Goal: Task Accomplishment & Management: Manage account settings

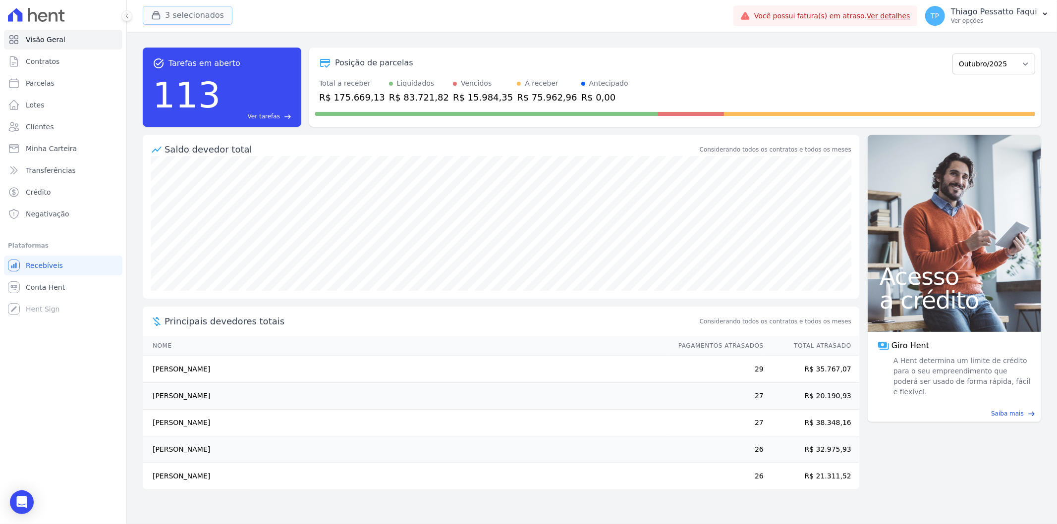
click at [182, 11] on button "3 selecionados" at bounding box center [188, 15] width 90 height 19
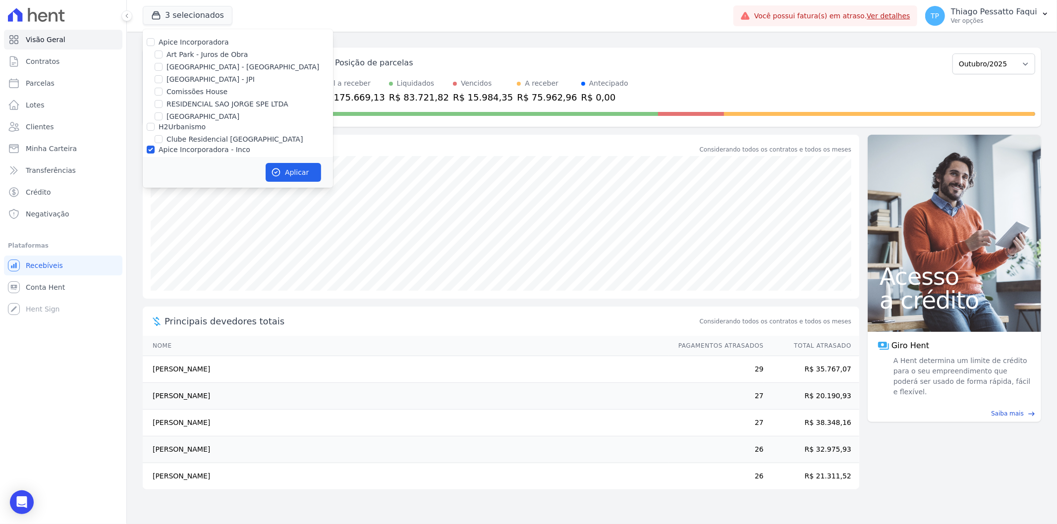
click at [196, 93] on label "Comissões House" at bounding box center [197, 92] width 61 height 10
click at [163, 93] on input "Comissões House" at bounding box center [159, 92] width 8 height 8
click at [190, 93] on label "Comissões House" at bounding box center [197, 92] width 61 height 10
click at [163, 93] on input "Comissões House" at bounding box center [159, 92] width 8 height 8
checkbox input "false"
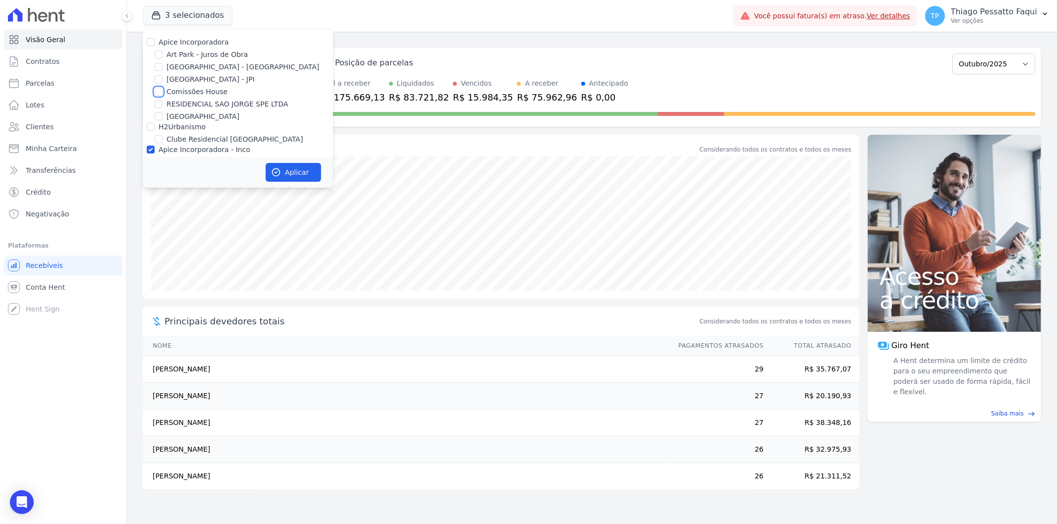
scroll to position [43, 0]
click at [184, 104] on label "Apice Incorporadora - Inco" at bounding box center [205, 107] width 92 height 8
click at [155, 104] on input "Apice Incorporadora - Inco" at bounding box center [151, 107] width 8 height 8
checkbox input "false"
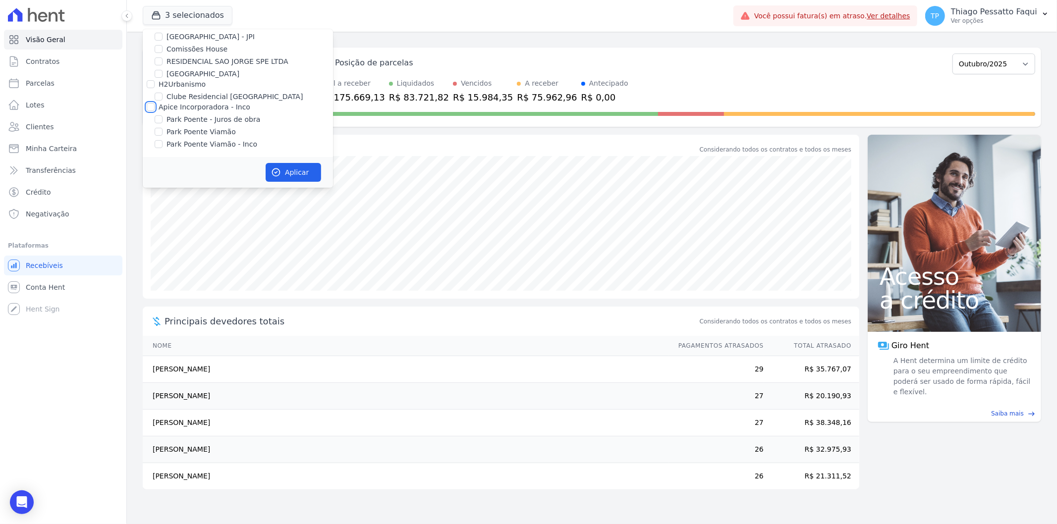
checkbox input "false"
click at [189, 46] on label "Comissões House" at bounding box center [197, 49] width 61 height 10
click at [163, 46] on input "Comissões House" at bounding box center [159, 49] width 8 height 8
checkbox input "true"
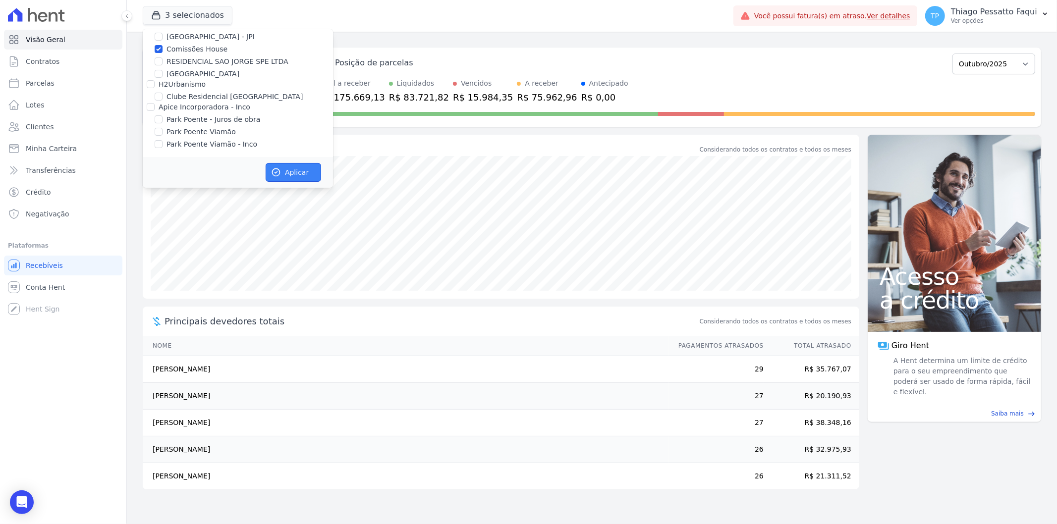
click at [286, 175] on button "Aplicar" at bounding box center [294, 172] width 56 height 19
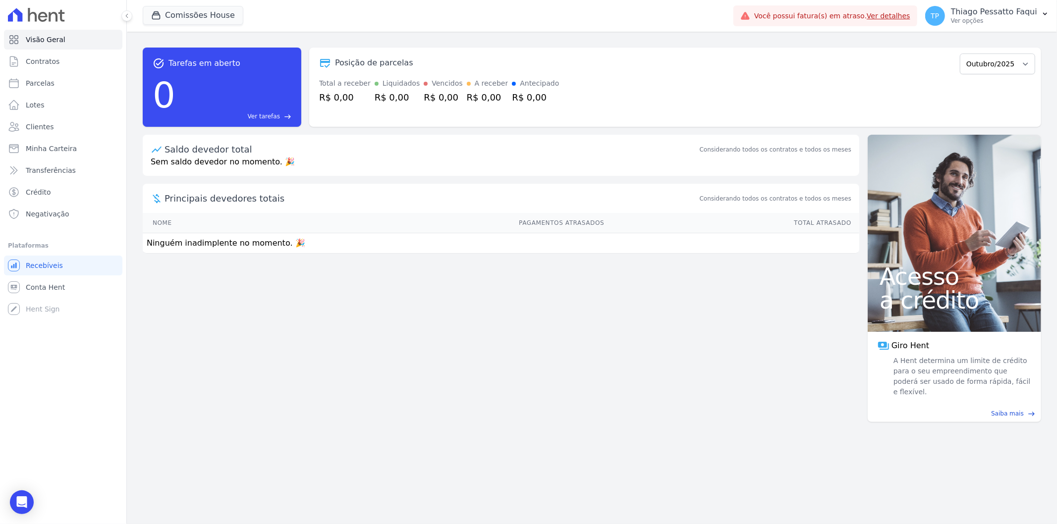
click at [620, 66] on div "Posição de parcelas" at bounding box center [635, 63] width 641 height 12
click at [974, 13] on p "Thiago Pessatto Faqui" at bounding box center [994, 12] width 86 height 10
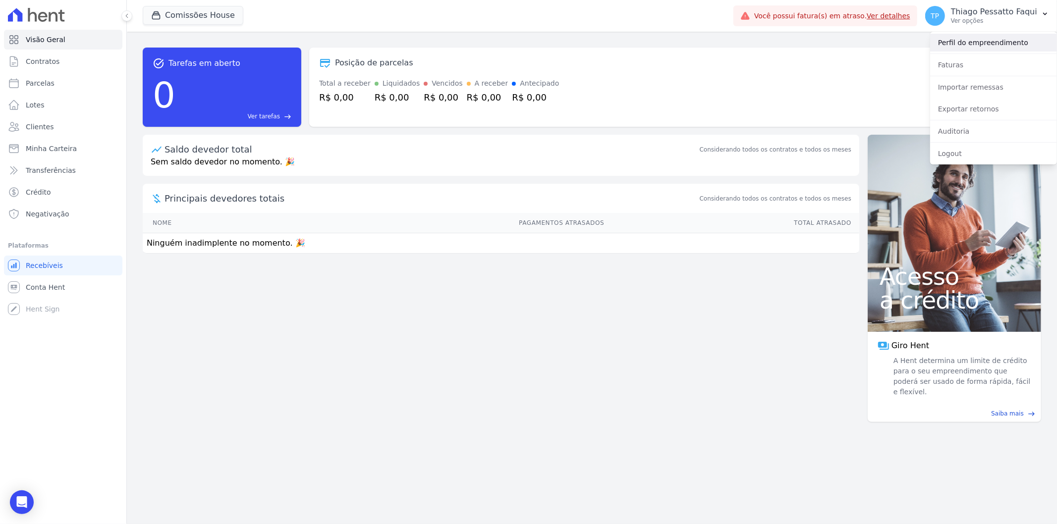
click at [964, 43] on link "Perfil do empreendimento" at bounding box center [993, 43] width 127 height 18
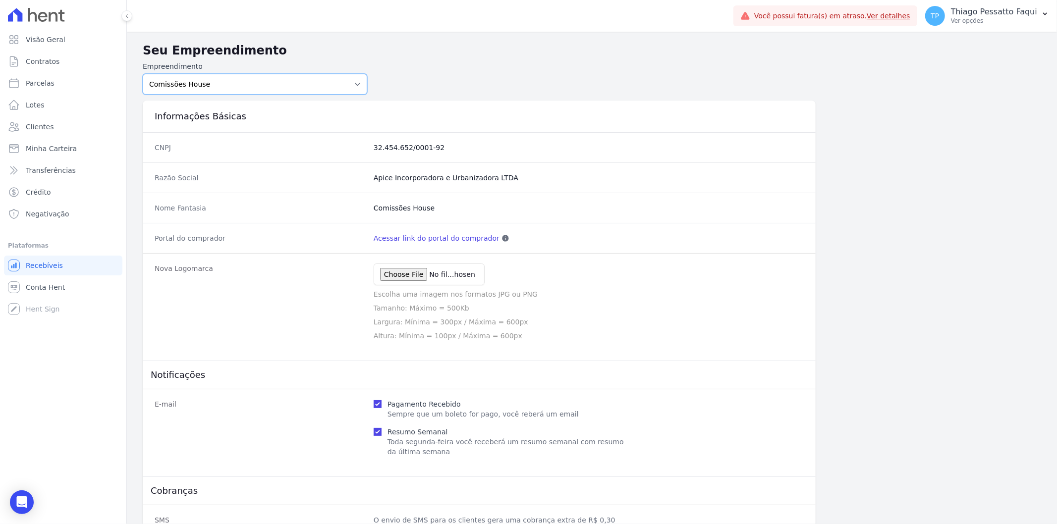
click at [279, 87] on select "Art Park - [GEOGRAPHIC_DATA] - [GEOGRAPHIC_DATA] - JPI Clube Residencial [GEOGR…" at bounding box center [255, 84] width 225 height 21
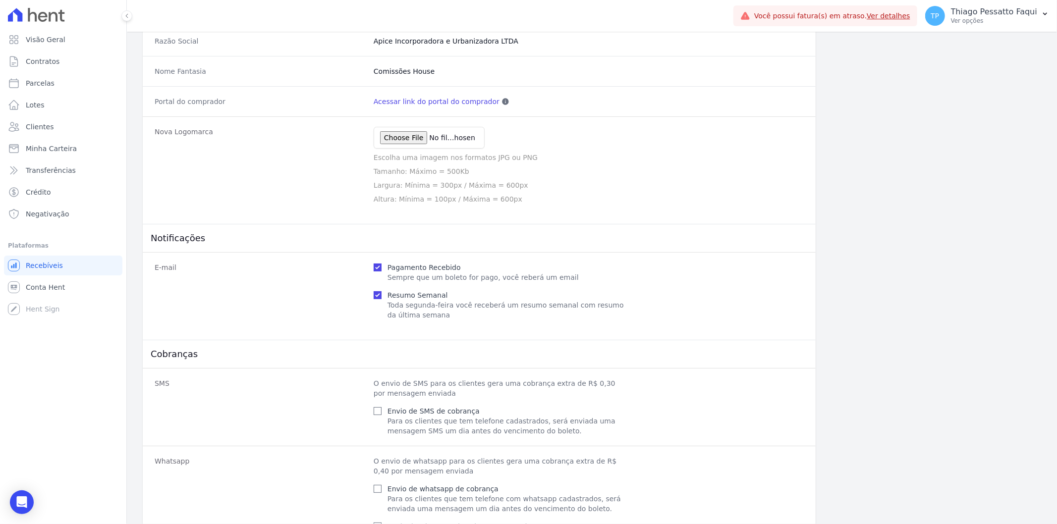
scroll to position [310, 0]
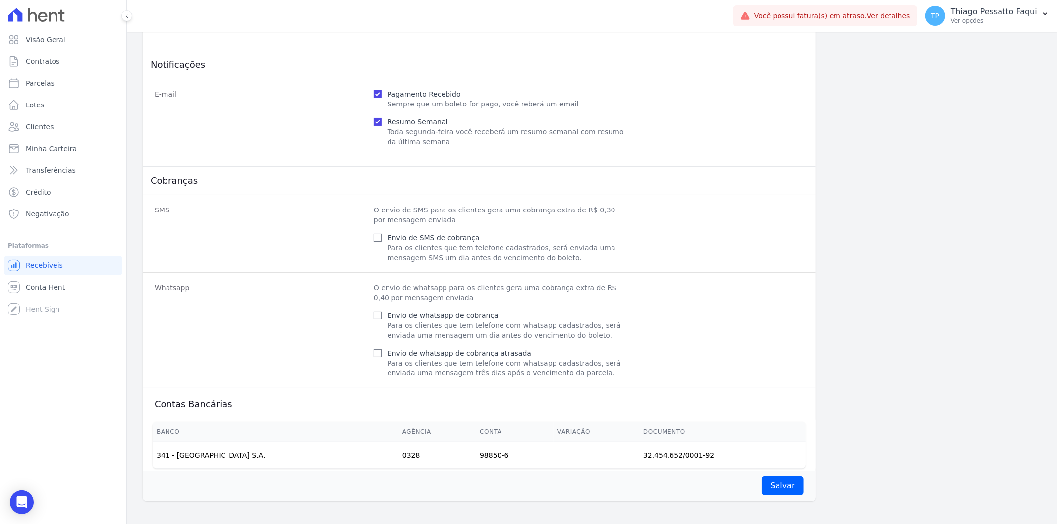
click at [439, 238] on label "Envio de SMS de cobrança" at bounding box center [434, 238] width 92 height 8
click at [382, 238] on input "Envio de SMS de cobrança" at bounding box center [378, 238] width 8 height 8
checkbox input "true"
click at [429, 317] on label "Envio de whatsapp de cobrança" at bounding box center [443, 316] width 111 height 8
click at [382, 317] on input "Envio de whatsapp de cobrança" at bounding box center [378, 316] width 8 height 8
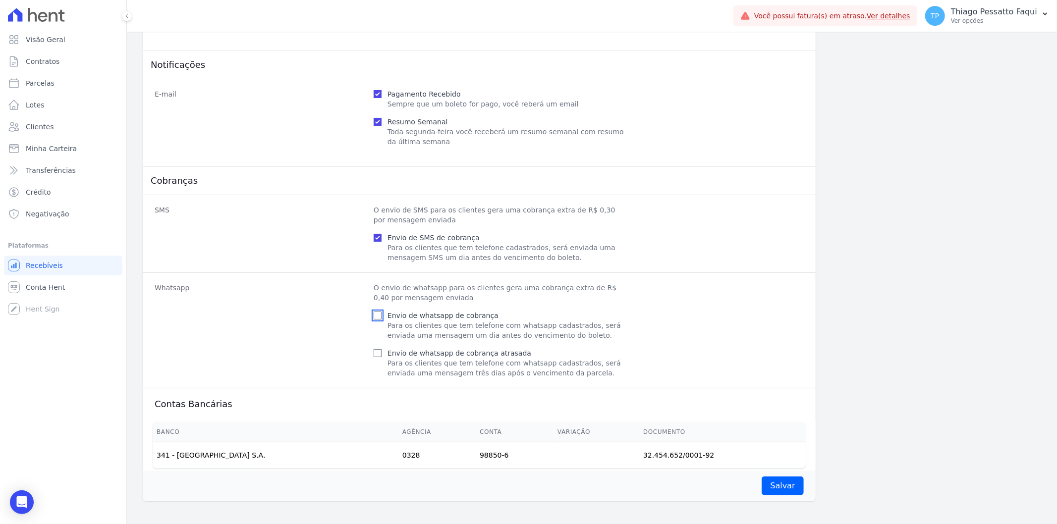
checkbox input "true"
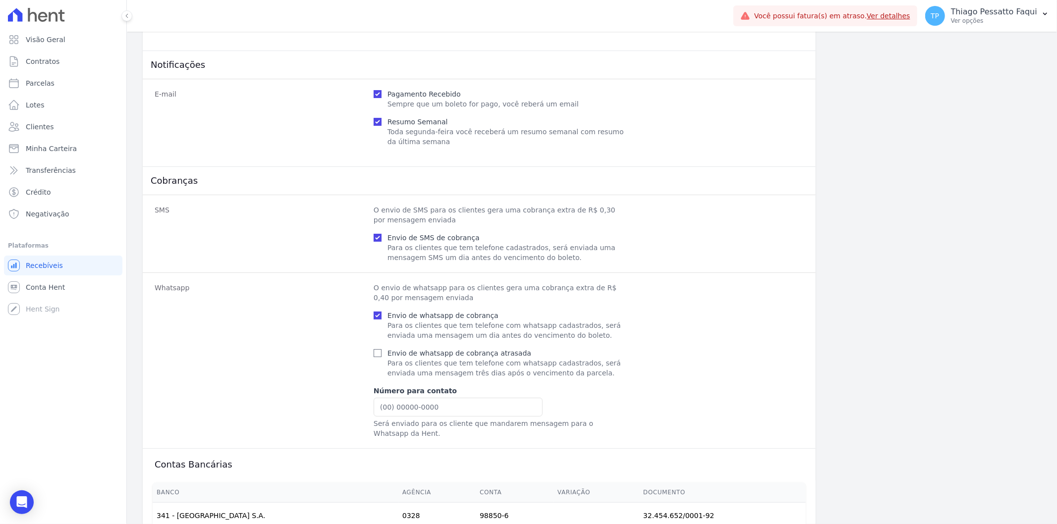
click at [439, 355] on label "Envio de whatsapp de cobrança atrasada" at bounding box center [460, 353] width 144 height 8
click at [382, 355] on input "Envio de whatsapp de cobrança atrasada" at bounding box center [378, 353] width 8 height 8
checkbox input "true"
click at [392, 406] on input "text" at bounding box center [458, 407] width 169 height 19
paste input "[PHONE_NUMBER]"
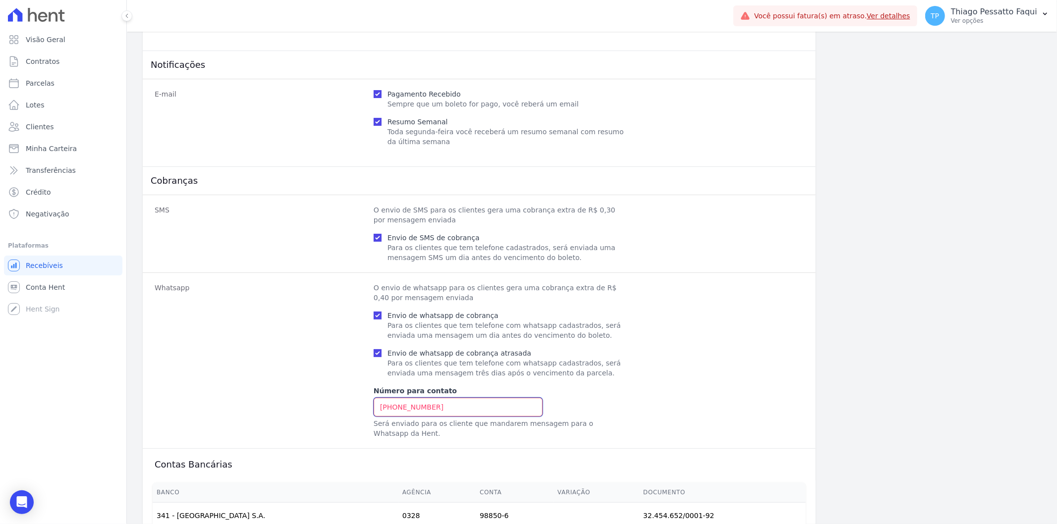
click at [389, 409] on input "[PHONE_NUMBER]" at bounding box center [458, 407] width 169 height 19
click at [808, 350] on div "Whatsapp O envio de whatsapp para os clientes gera uma cobrança extra de R$ 0,4…" at bounding box center [479, 361] width 673 height 176
click at [423, 413] on input "51 98978-1162" at bounding box center [458, 407] width 169 height 19
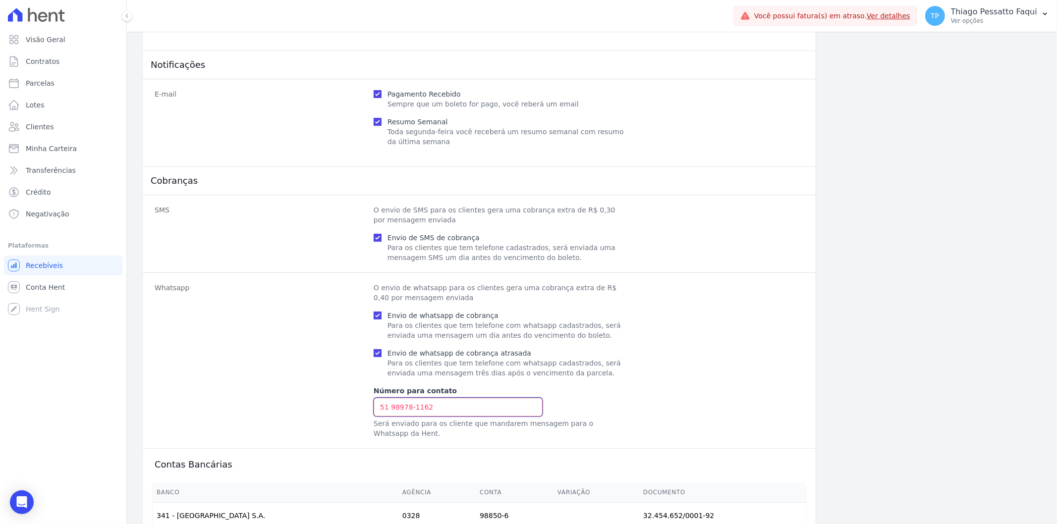
click at [405, 410] on input "51 98978-1162" at bounding box center [458, 407] width 169 height 19
click at [409, 409] on input "51 98978-1162" at bounding box center [458, 407] width 169 height 19
type input "\"
type input "51998888888888"
click at [415, 409] on input "51998888888888" at bounding box center [458, 407] width 169 height 19
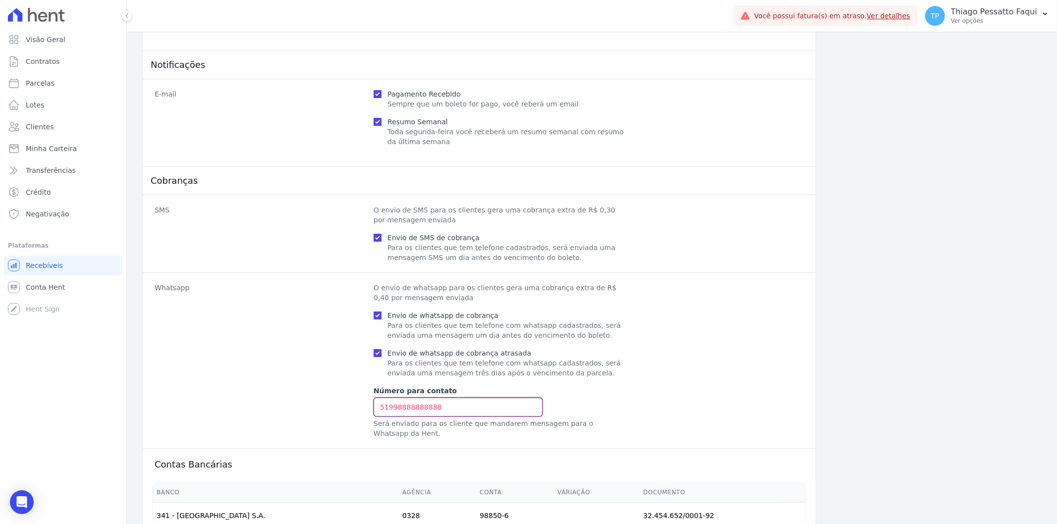
click at [415, 409] on input "51998888888888" at bounding box center [458, 407] width 169 height 19
click at [397, 410] on input "text" at bounding box center [458, 407] width 169 height 19
type input "51989781162"
click at [673, 310] on dd "O envio de whatsapp para os clientes gera uma cobrança extra de R$ 0,40 por men…" at bounding box center [589, 361] width 430 height 156
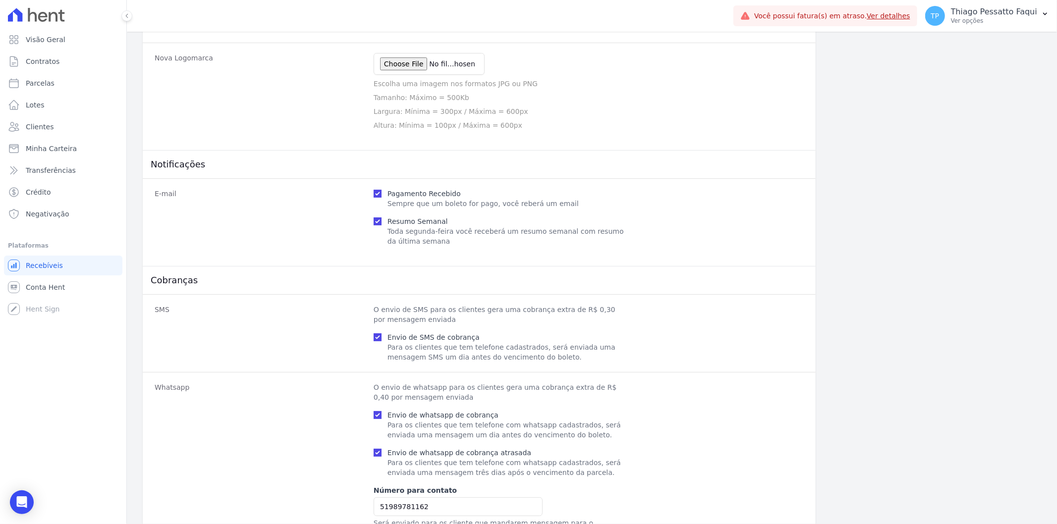
scroll to position [31, 0]
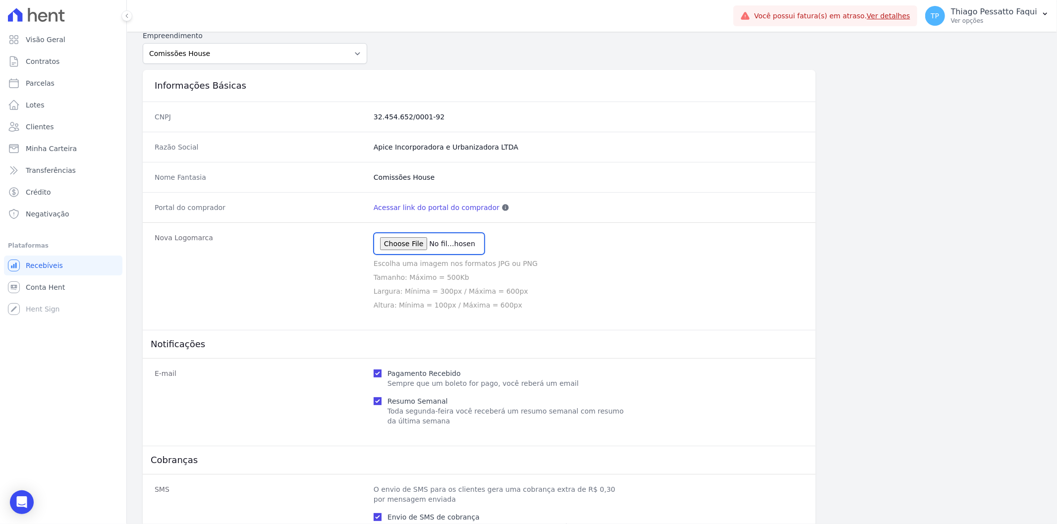
click at [418, 245] on input "file" at bounding box center [429, 244] width 111 height 22
click at [412, 239] on input "file" at bounding box center [429, 244] width 111 height 22
type input "C:\fakepath\apice.png"
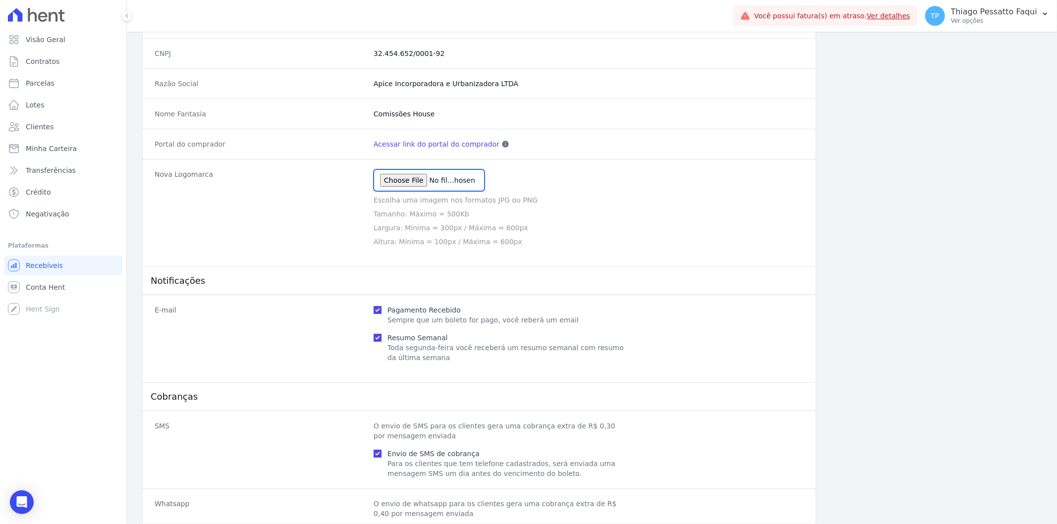
scroll to position [0, 0]
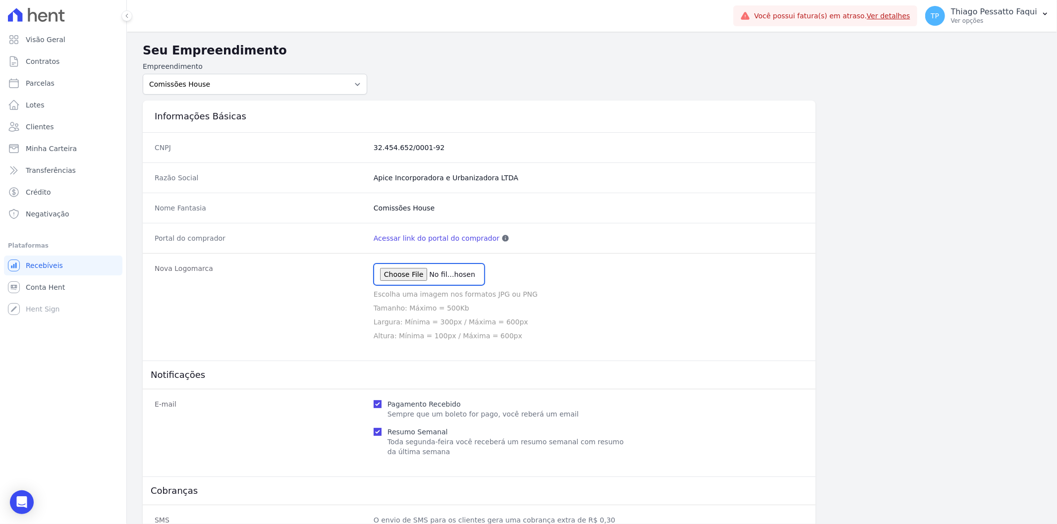
click at [463, 275] on input "file" at bounding box center [429, 275] width 111 height 22
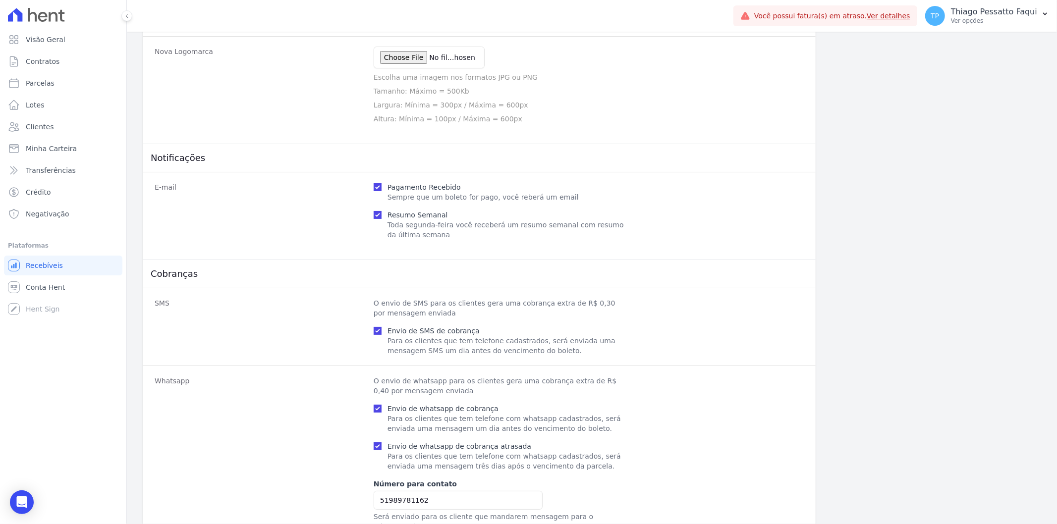
scroll to position [330, 0]
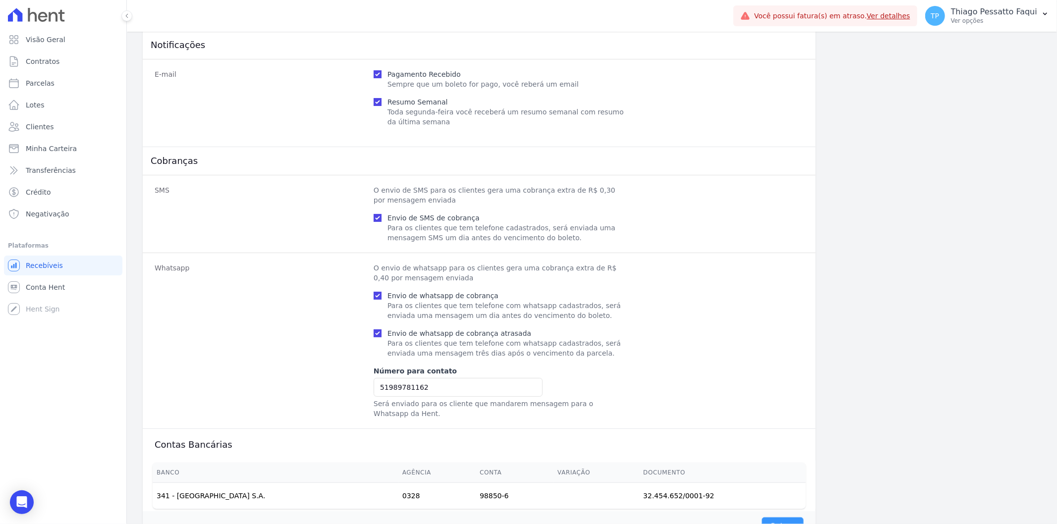
click at [774, 517] on input "Salvar" at bounding box center [783, 526] width 42 height 19
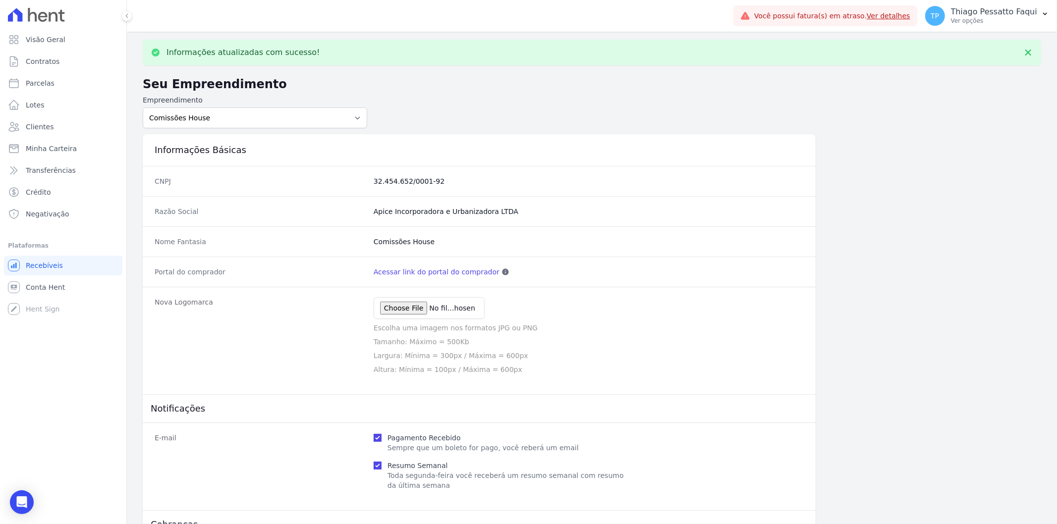
click at [95, 365] on div "Visão Geral Contratos [GEOGRAPHIC_DATA] Lotes Clientes Minha Carteira Transferê…" at bounding box center [63, 262] width 126 height 524
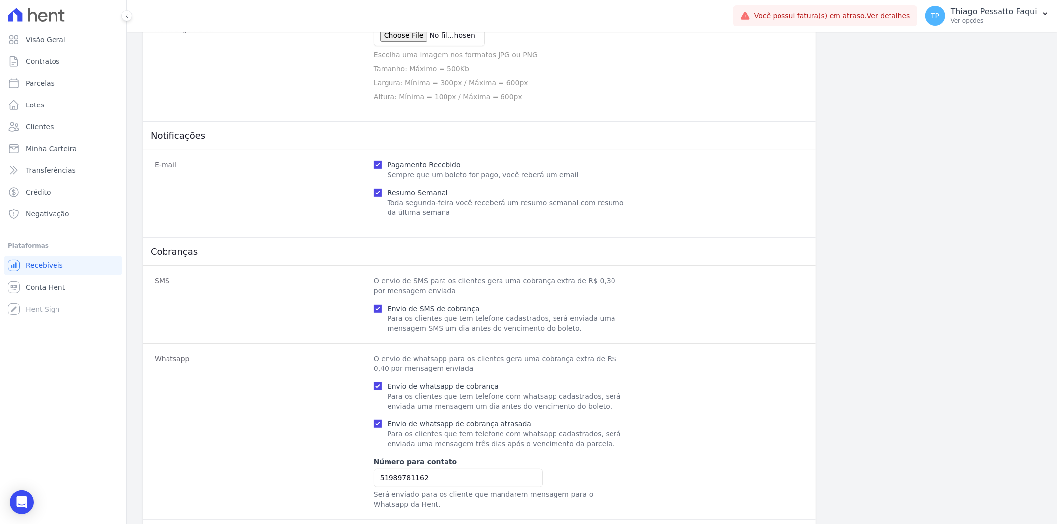
scroll to position [64, 0]
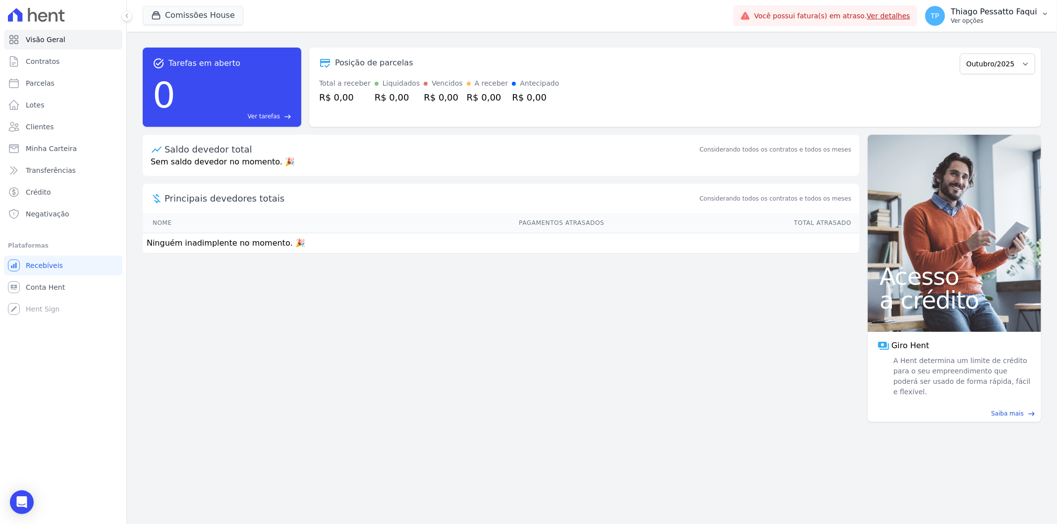
click at [995, 17] on p "Ver opções" at bounding box center [994, 21] width 86 height 8
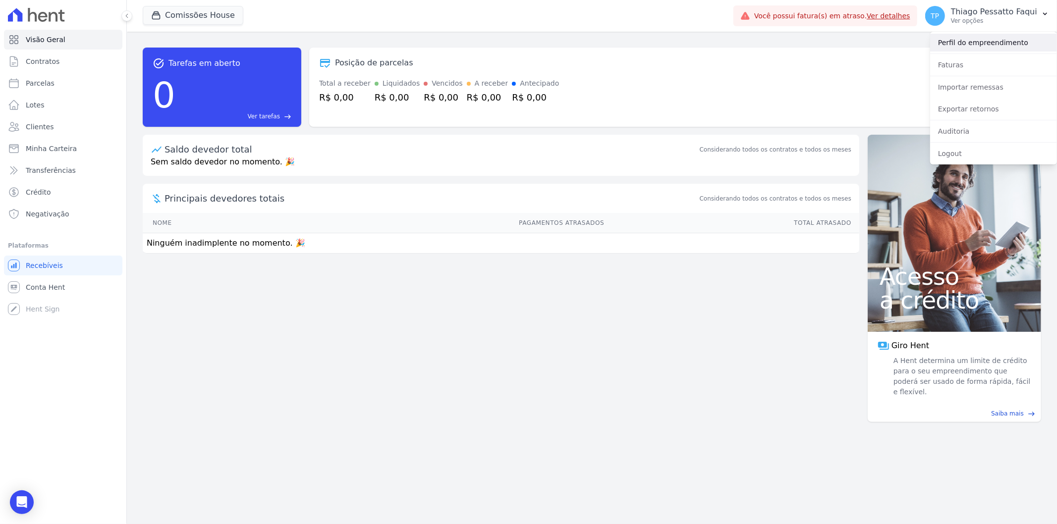
click at [980, 37] on link "Perfil do empreendimento" at bounding box center [993, 43] width 127 height 18
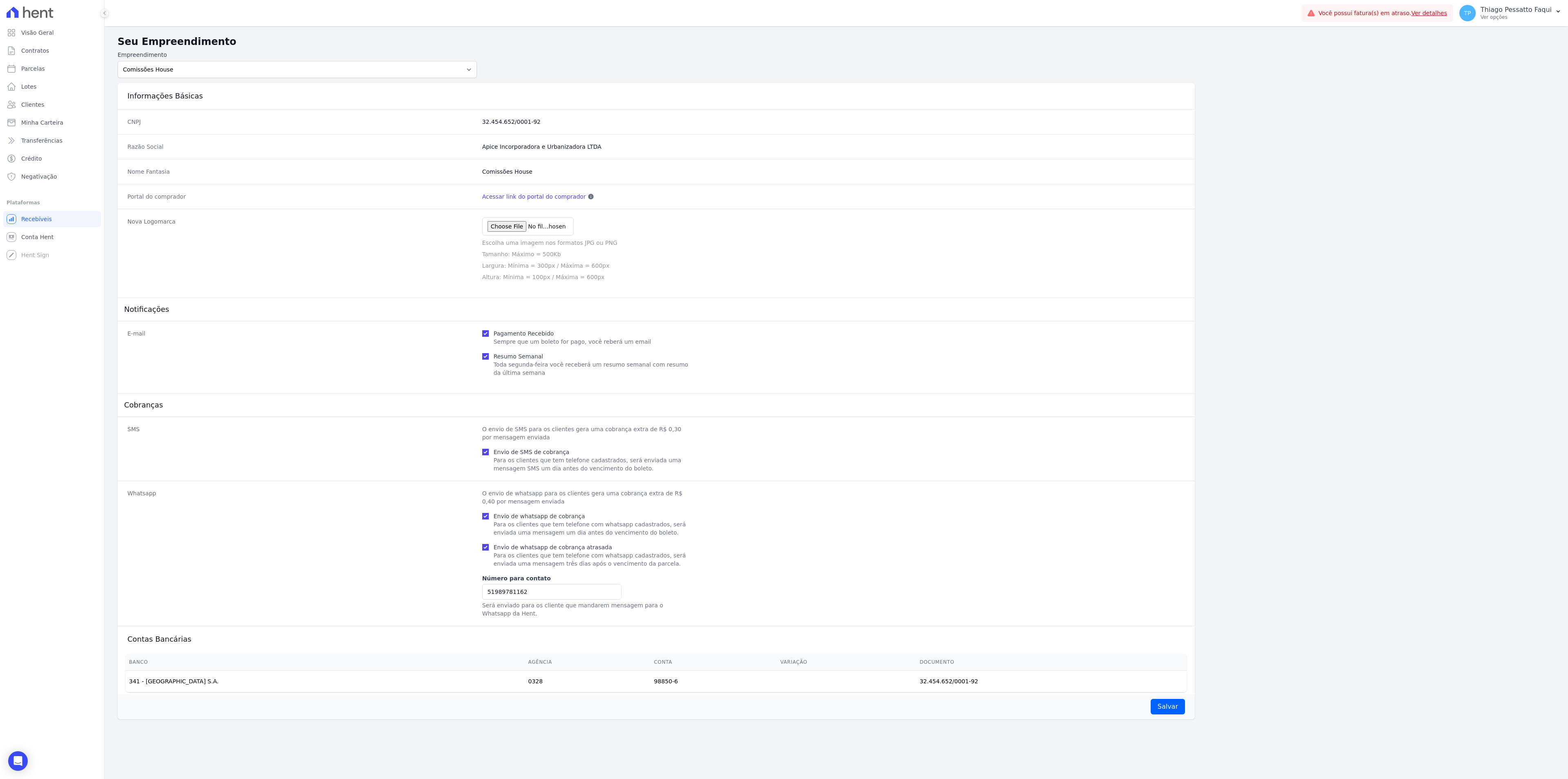
click at [871, 298] on div "Informações Básicas CNPJ 32.454.652/0001-92 Razão Social Apice Incorporadora e …" at bounding box center [836, 399] width 1438 height 641
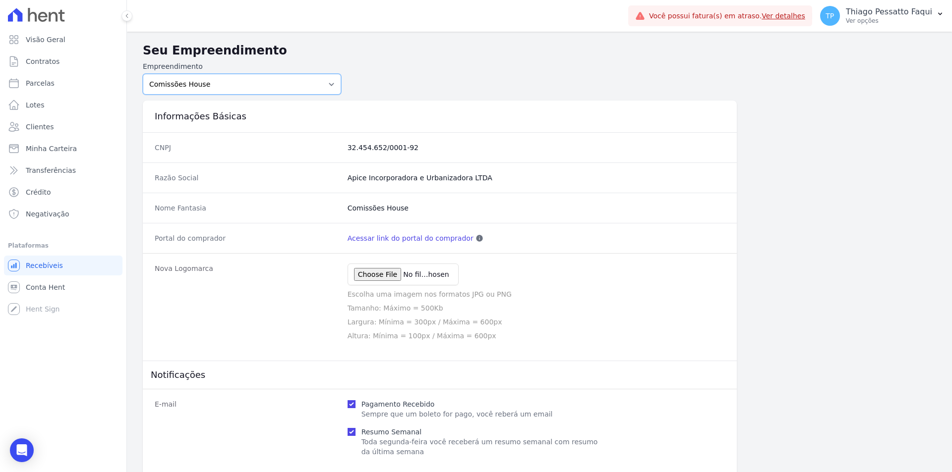
click at [232, 82] on select "Art Park - [GEOGRAPHIC_DATA] - [GEOGRAPHIC_DATA] - JPI Clube Residencial [GEOGR…" at bounding box center [242, 84] width 198 height 21
click at [235, 86] on select "Art Park - [GEOGRAPHIC_DATA] - [GEOGRAPHIC_DATA] - JPI Clube Residencial [GEOGR…" at bounding box center [242, 84] width 198 height 21
click at [372, 157] on div "CNPJ 32.454.652/0001-92" at bounding box center [440, 147] width 594 height 30
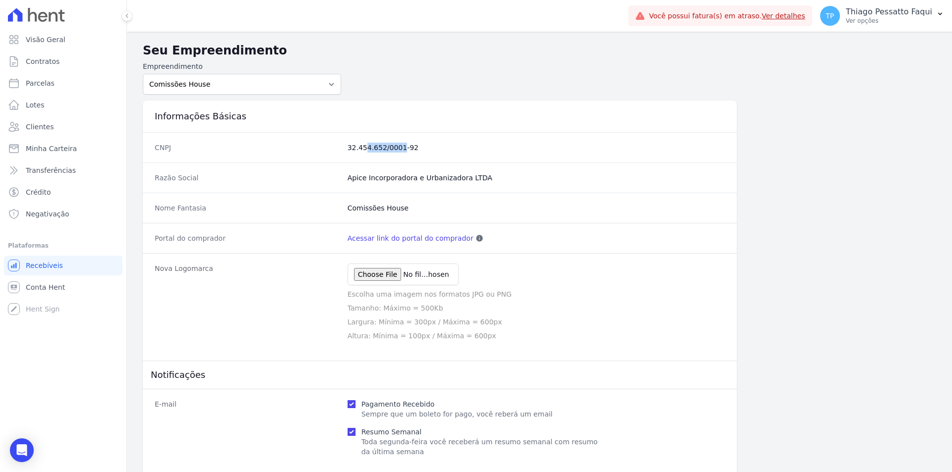
click at [375, 148] on dd "32.454.652/0001-92" at bounding box center [535, 148] width 377 height 10
click at [382, 147] on dd "32.454.652/0001-92" at bounding box center [535, 148] width 377 height 10
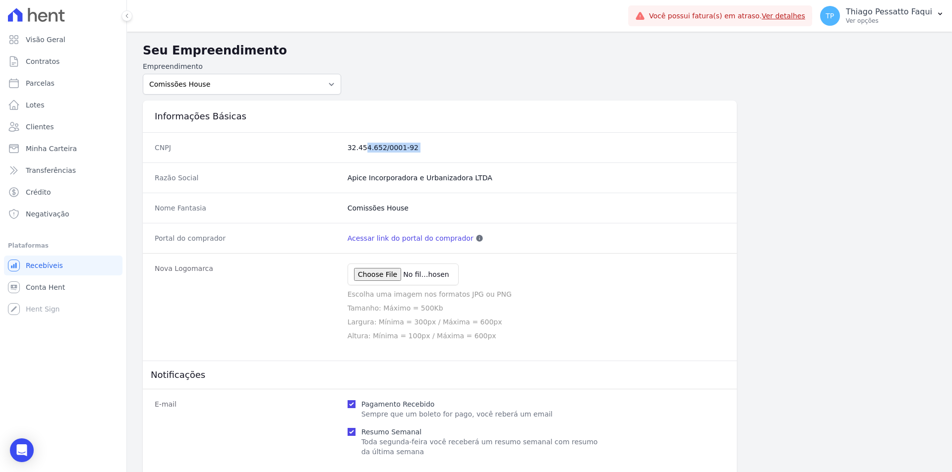
click at [382, 147] on dd "32.454.652/0001-92" at bounding box center [535, 148] width 377 height 10
click at [382, 153] on div "CNPJ 32.454.652/0001-92" at bounding box center [440, 147] width 594 height 30
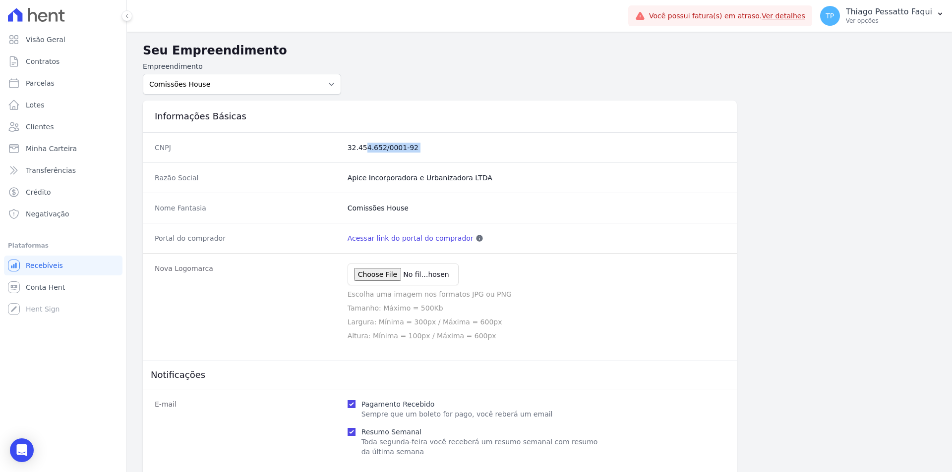
click at [382, 153] on div "CNPJ 32.454.652/0001-92" at bounding box center [440, 147] width 594 height 30
click at [263, 89] on select "Art Park - [GEOGRAPHIC_DATA] - [GEOGRAPHIC_DATA] - JPI Clube Residencial [GEOGR…" at bounding box center [242, 84] width 198 height 21
click at [143, 74] on select "Art Park - [GEOGRAPHIC_DATA] - [GEOGRAPHIC_DATA] - JPI Clube Residencial [GEOGR…" at bounding box center [242, 84] width 198 height 21
click at [48, 13] on icon at bounding box center [36, 15] width 57 height 14
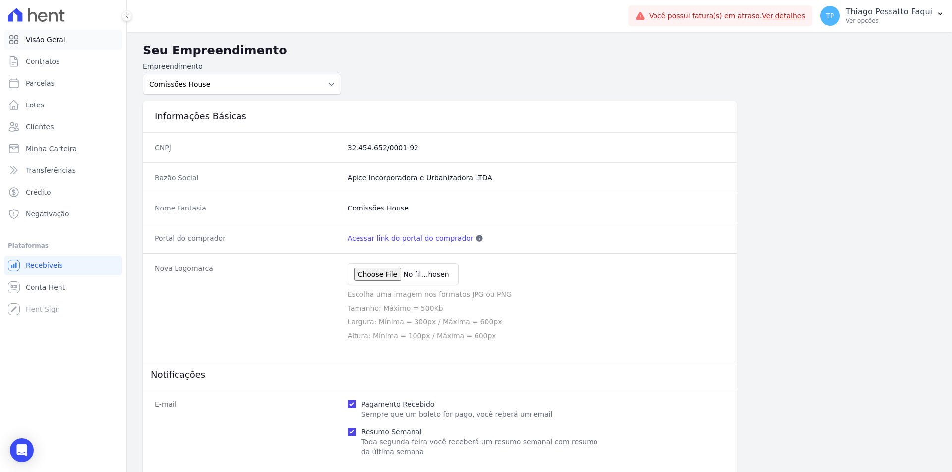
click at [44, 49] on link "Visão Geral" at bounding box center [63, 40] width 118 height 20
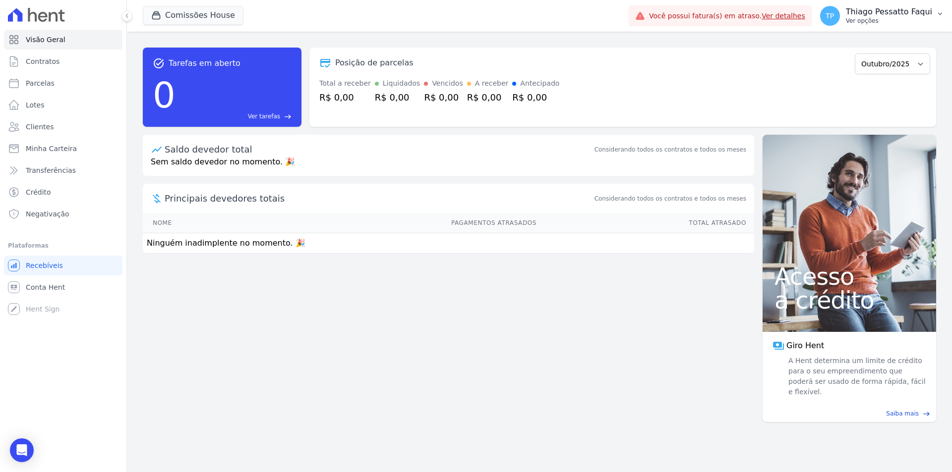
click at [892, 17] on p "Ver opções" at bounding box center [889, 21] width 86 height 8
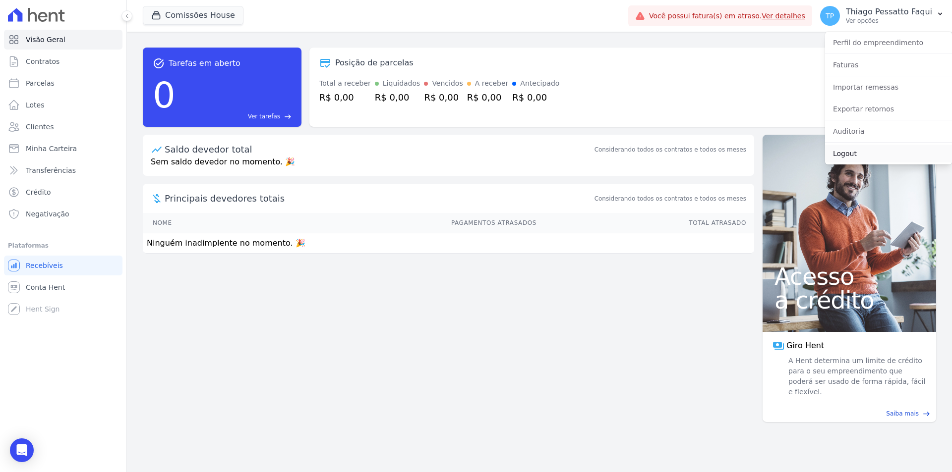
click at [849, 152] on link "Logout" at bounding box center [888, 154] width 127 height 18
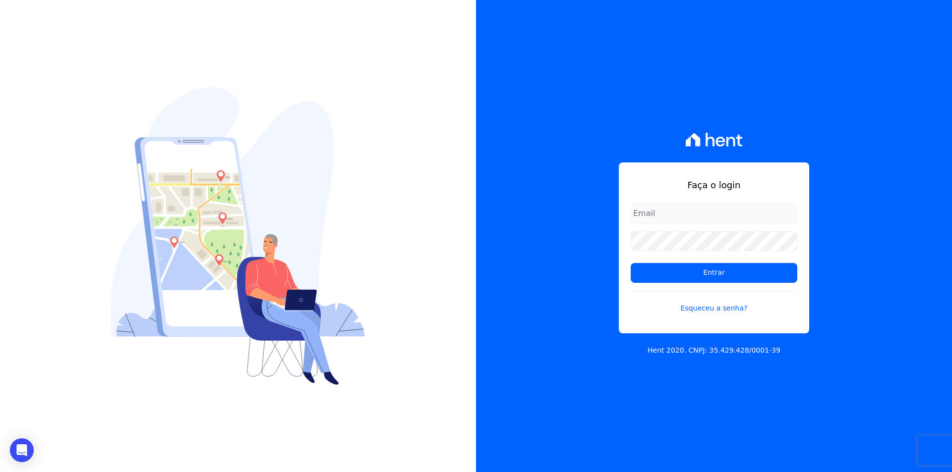
click at [424, 172] on div at bounding box center [238, 236] width 476 height 472
click at [663, 214] on input "email" at bounding box center [714, 214] width 167 height 20
drag, startPoint x: 524, startPoint y: 259, endPoint x: 519, endPoint y: 266, distance: 8.8
click at [524, 259] on div "Faça o login Entrar Esqueceu a senha? Hent 2020. CNPJ: 35.429.428/0001-39" at bounding box center [714, 236] width 476 height 472
click at [558, 302] on div "Faça o login Entrar Esqueceu a senha? Hent 2020. CNPJ: 35.429.428/0001-39" at bounding box center [714, 236] width 476 height 472
